Goal: Task Accomplishment & Management: Use online tool/utility

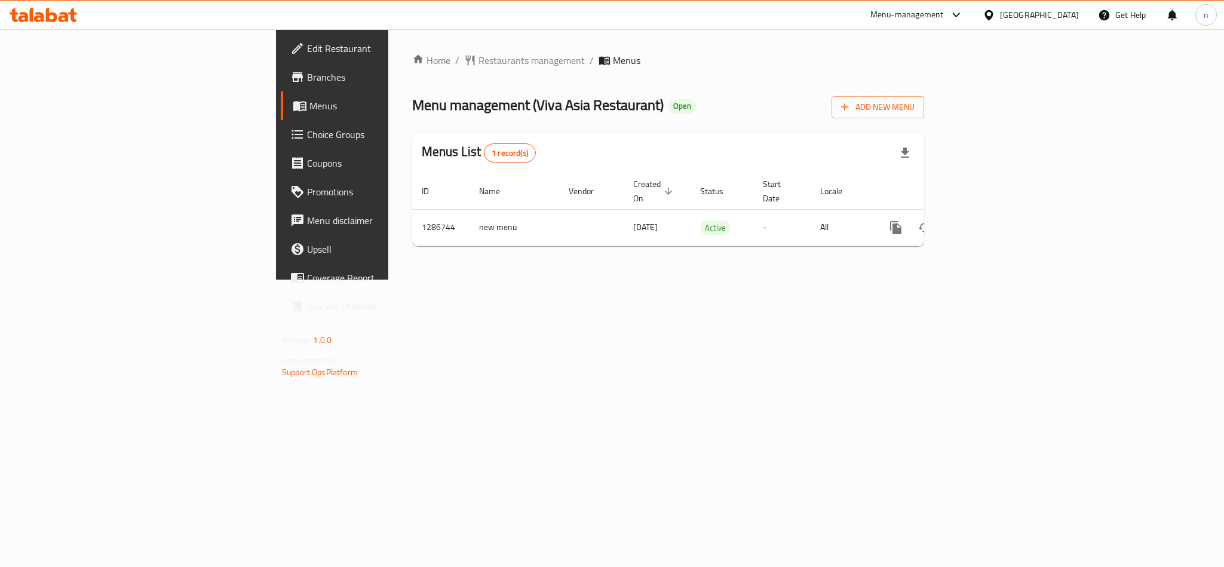
click at [307, 134] on span "Choice Groups" at bounding box center [389, 134] width 164 height 14
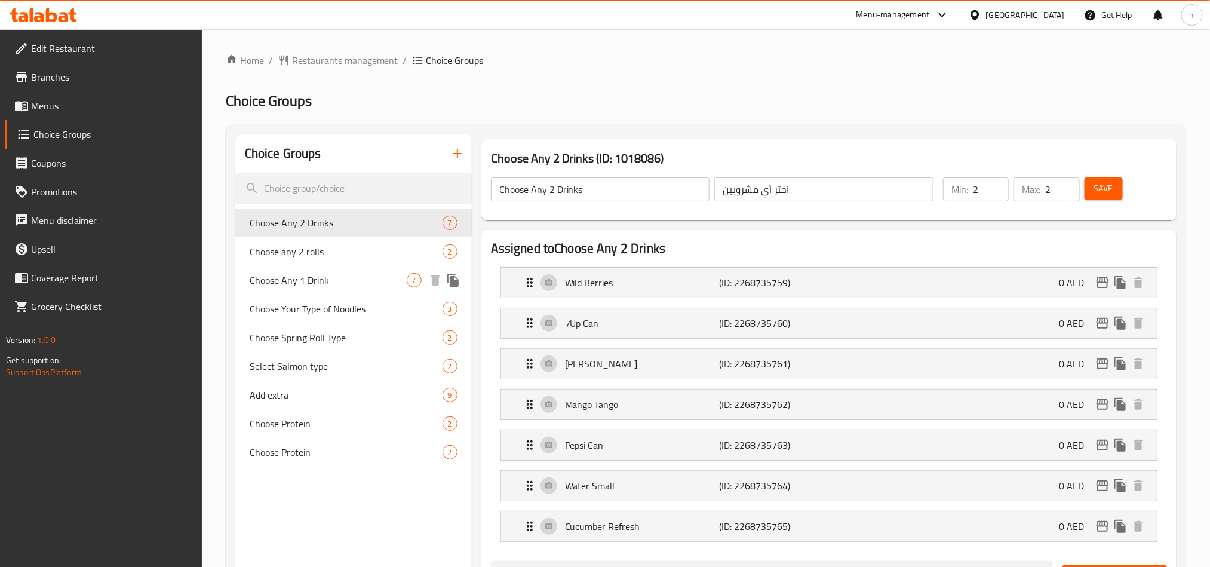
click at [341, 285] on span "Choose Any 1 Drink" at bounding box center [328, 280] width 157 height 14
type input "Choose Any 1 Drink"
type input "اختر أي مشروب واحد"
type input "1"
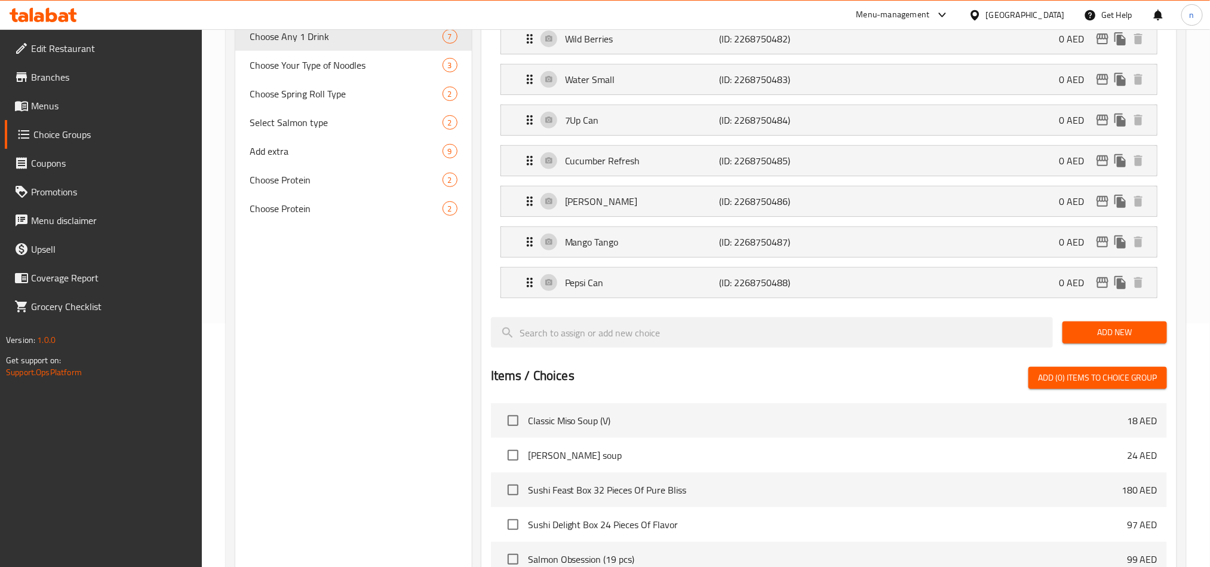
scroll to position [269, 0]
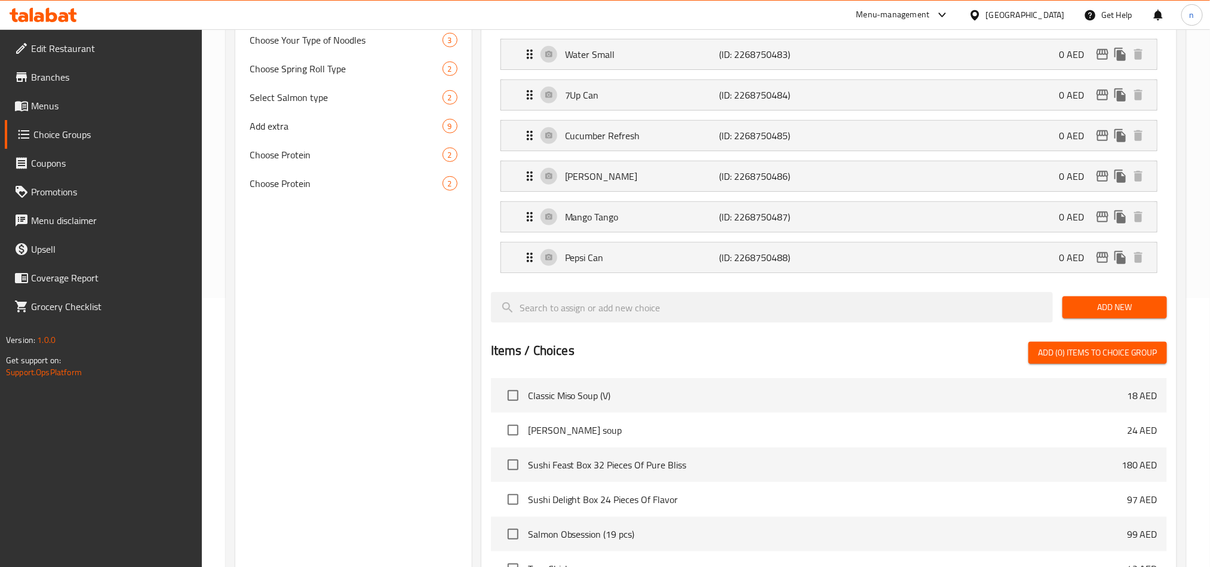
click at [20, 17] on icon at bounding box center [23, 17] width 10 height 10
